Goal: Transaction & Acquisition: Purchase product/service

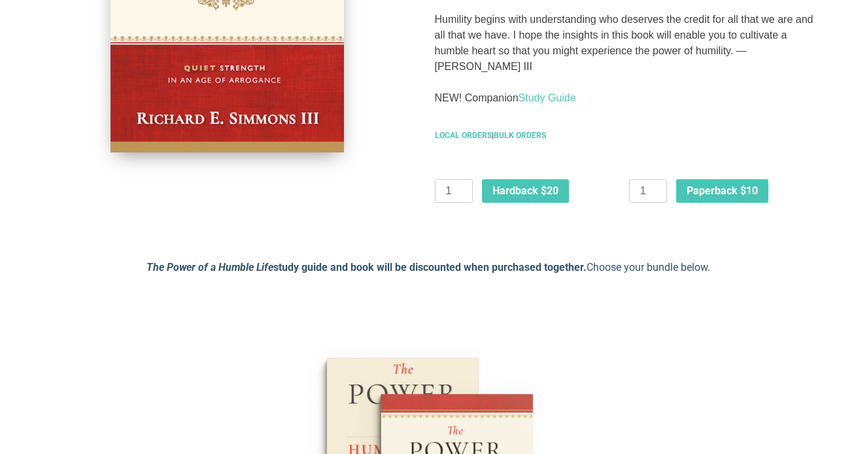
scroll to position [403, 0]
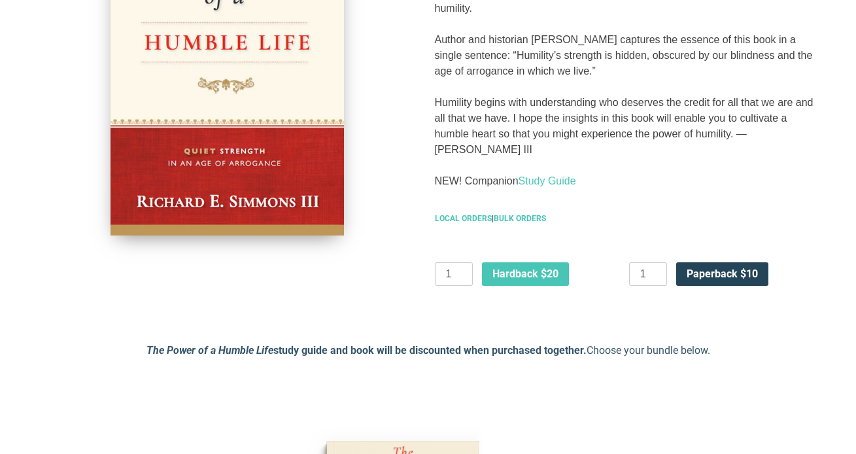
click at [687, 273] on span "Paperback $10" at bounding box center [722, 274] width 71 height 10
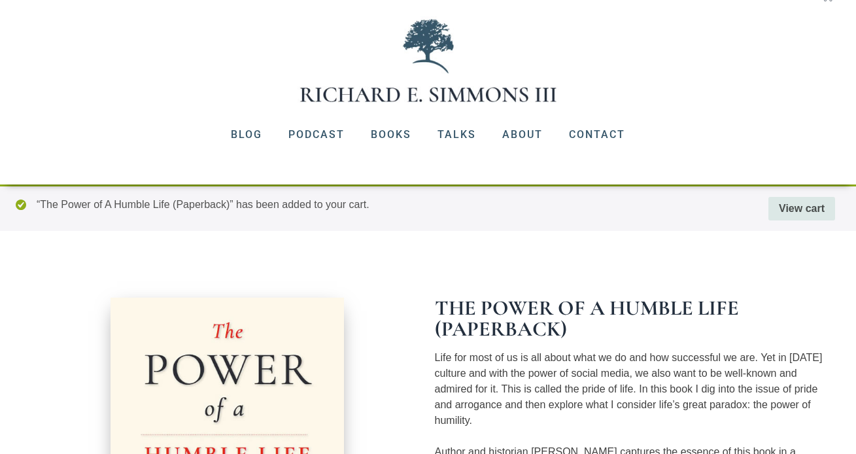
scroll to position [52, 0]
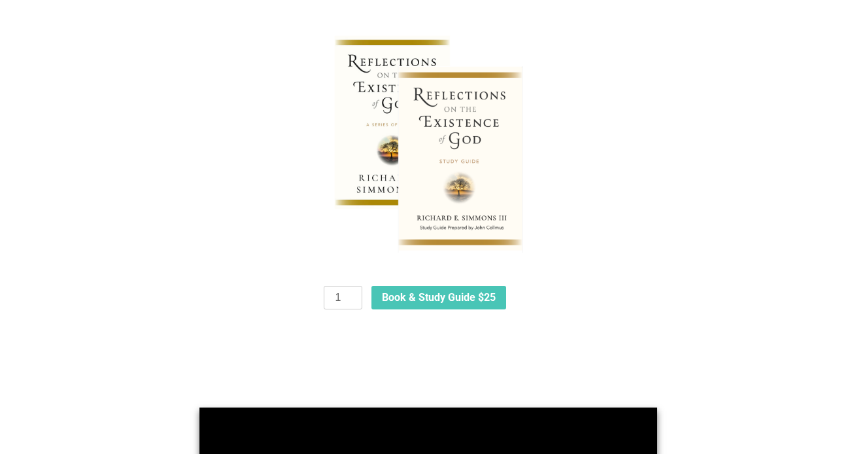
scroll to position [475, 0]
